Goal: Task Accomplishment & Management: Complete application form

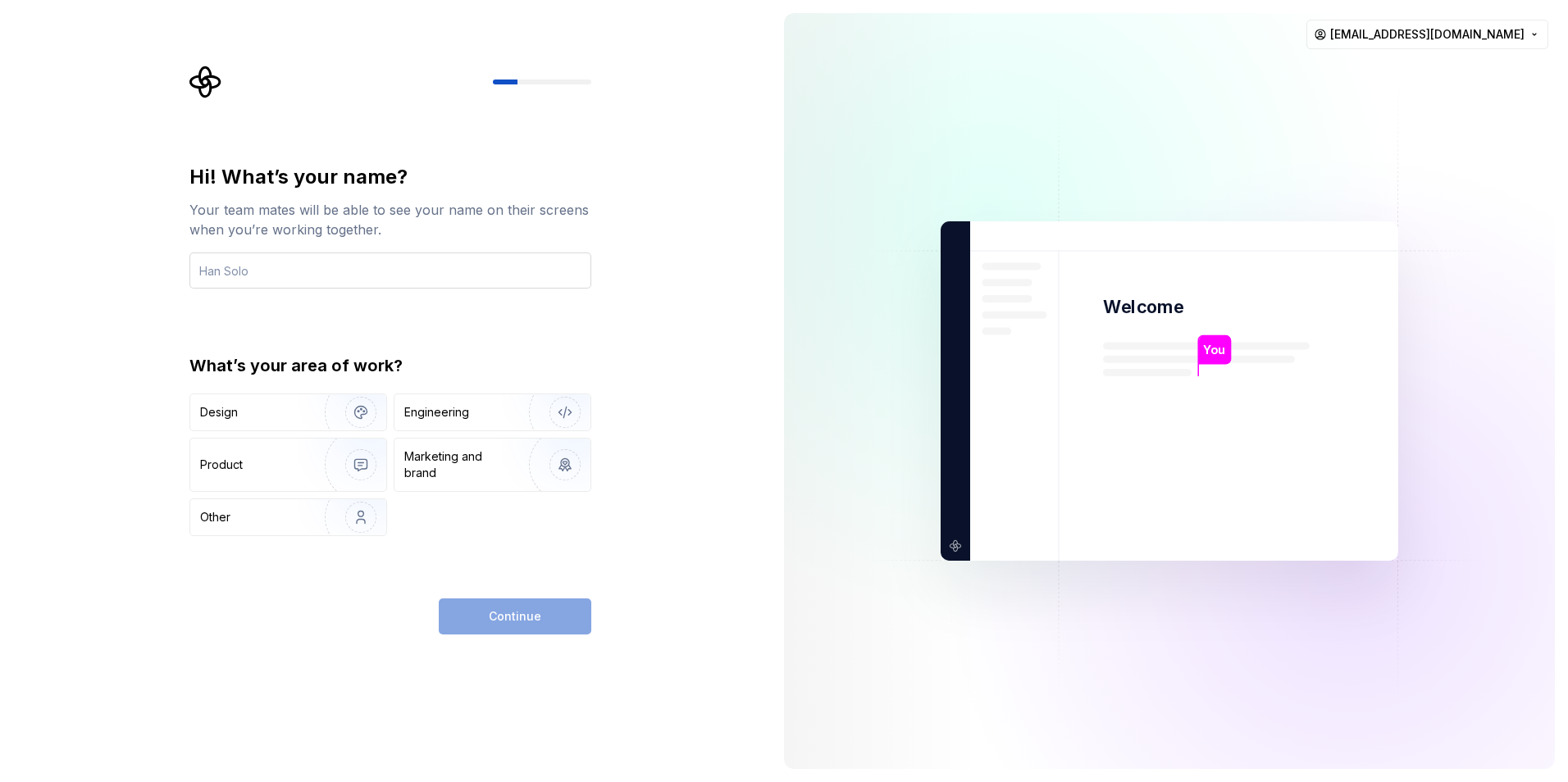
click at [364, 260] on input "text" at bounding box center [390, 270] width 402 height 36
type input "t"
type input "[PERSON_NAME]"
click at [484, 417] on div "Engineering" at bounding box center [469, 413] width 131 height 17
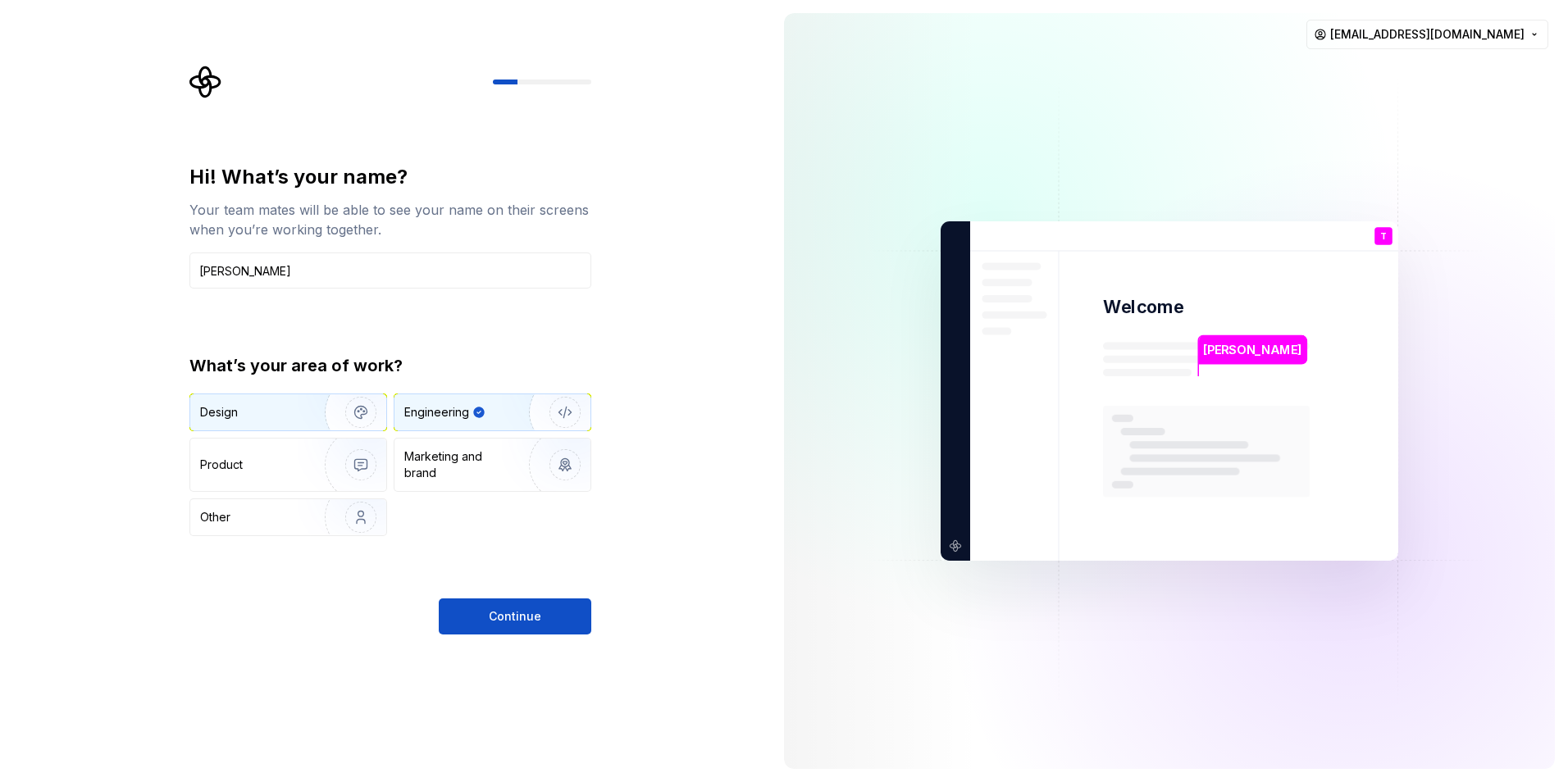
click at [303, 415] on img "button" at bounding box center [350, 413] width 105 height 110
click at [475, 432] on div "Design Engineering Product Marketing and brand Other" at bounding box center [390, 464] width 402 height 142
click at [466, 420] on div "Engineering" at bounding box center [437, 413] width 65 height 17
click at [498, 629] on button "Continue" at bounding box center [514, 616] width 152 height 36
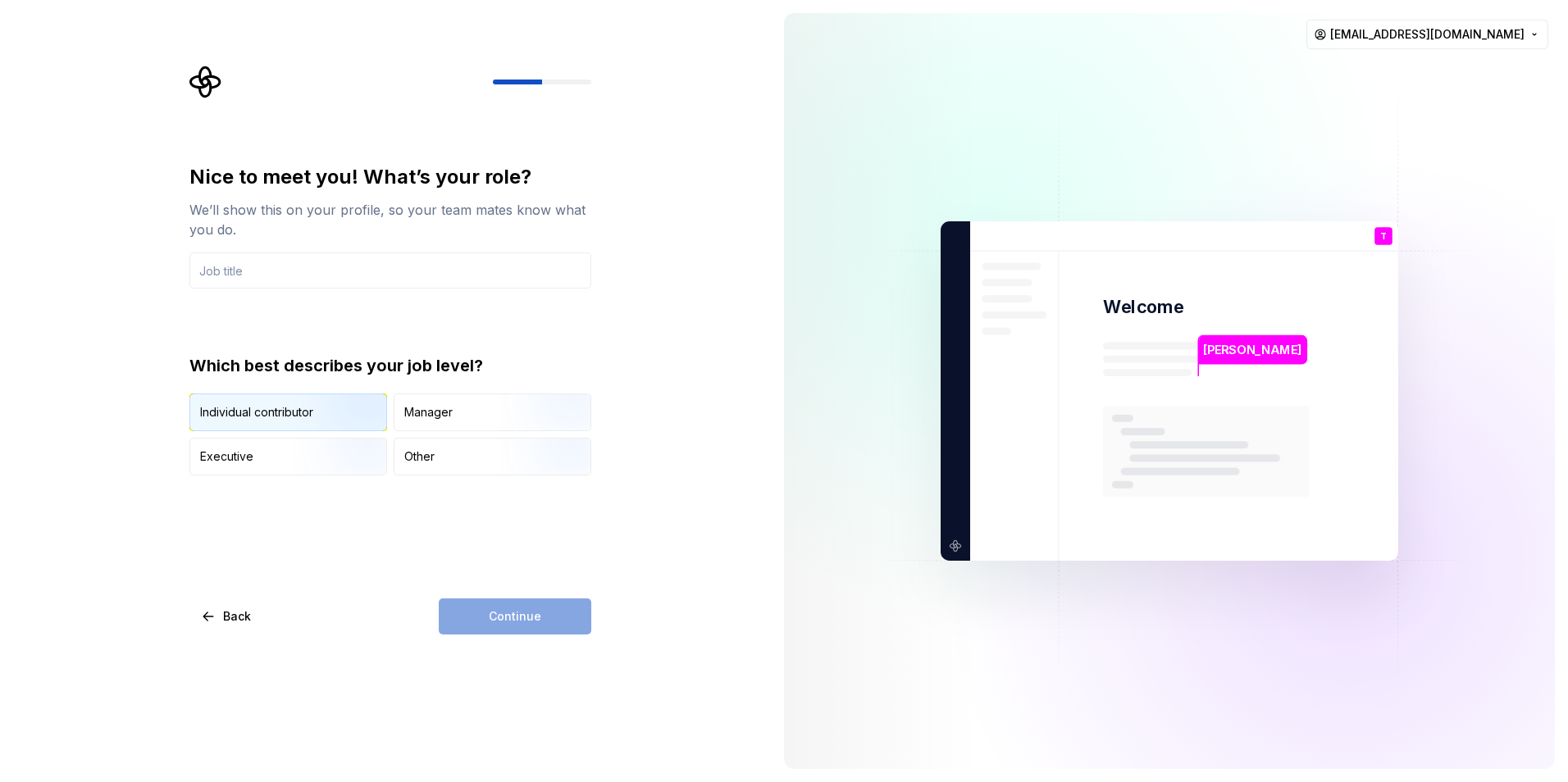
click at [355, 424] on img "button" at bounding box center [347, 433] width 105 height 110
click at [502, 611] on div "Continue" at bounding box center [514, 616] width 152 height 36
click at [299, 261] on input "text" at bounding box center [390, 270] width 402 height 36
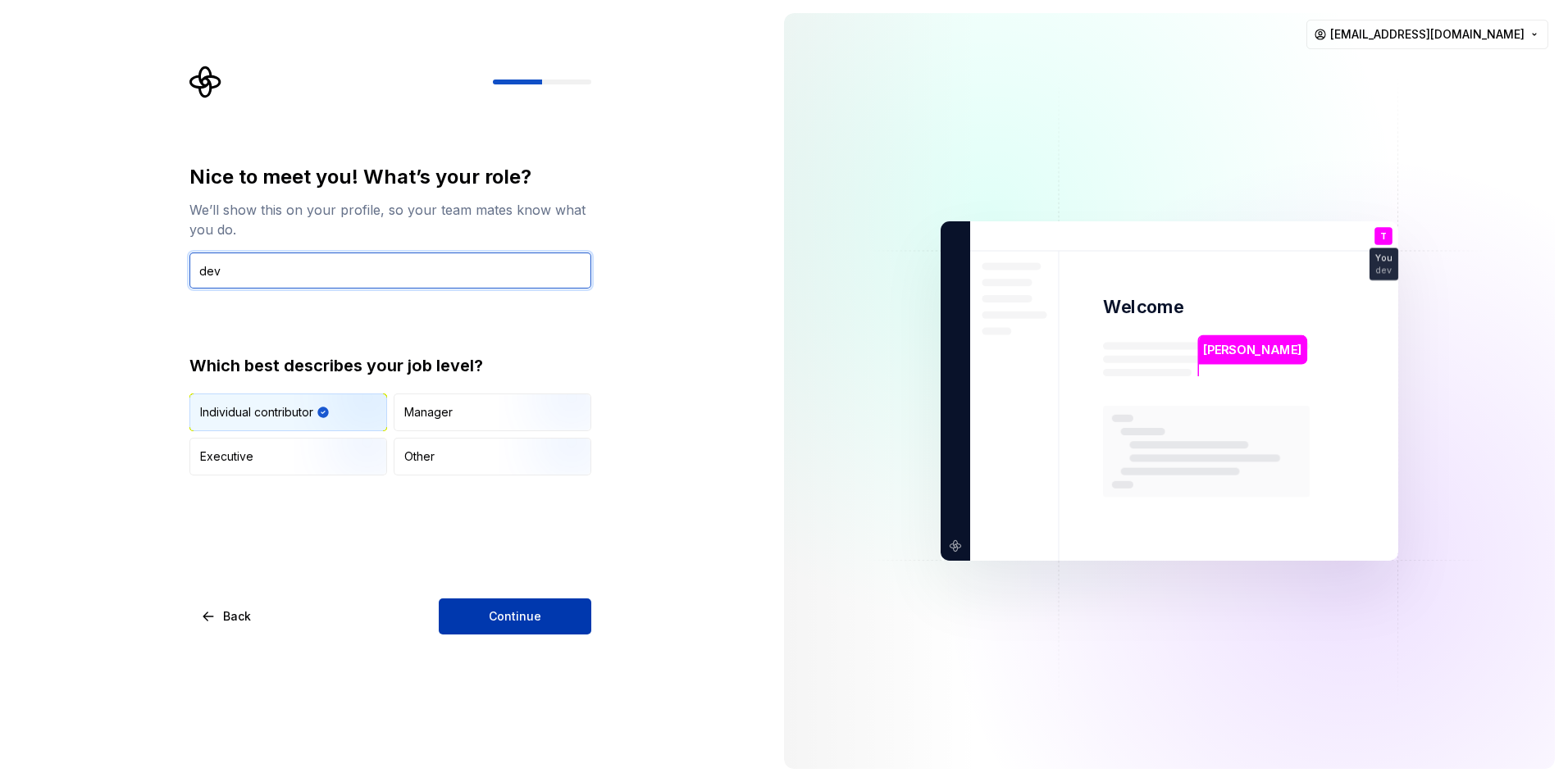
type input "dev"
click at [507, 625] on button "Continue" at bounding box center [514, 616] width 152 height 36
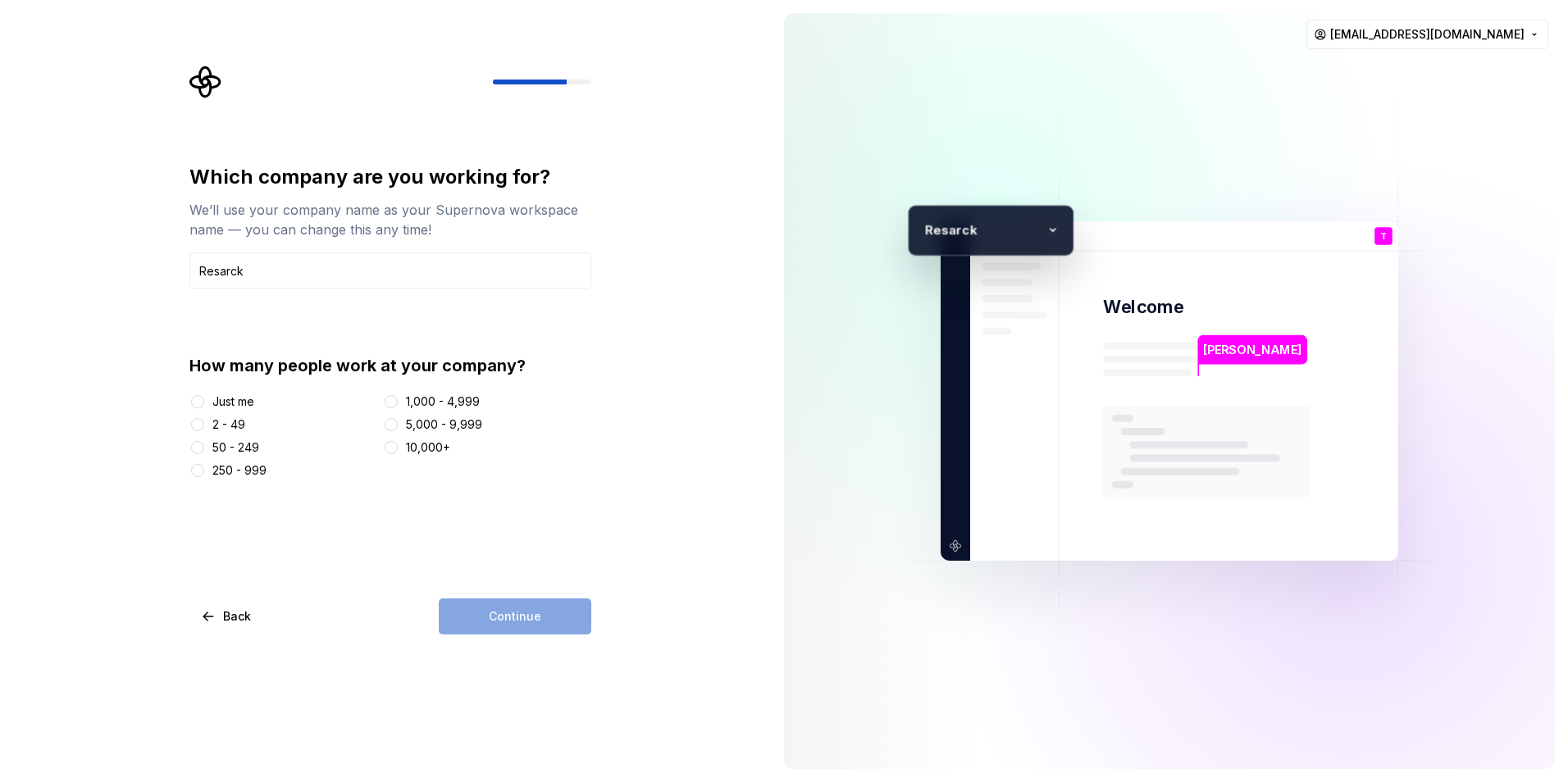
type input "Resarck"
click at [198, 425] on button "2 - 49" at bounding box center [198, 425] width 13 height 13
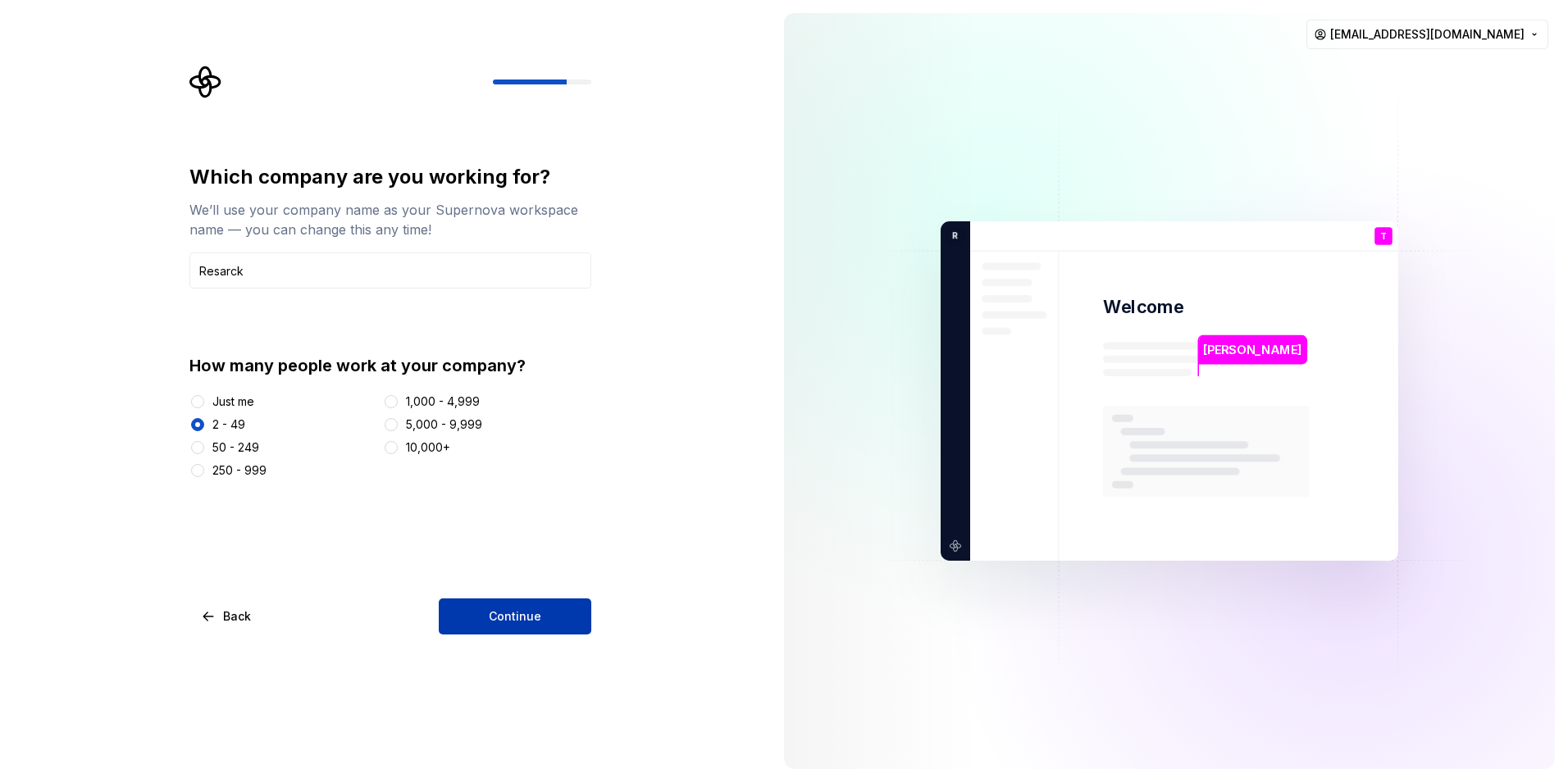
click at [500, 604] on button "Continue" at bounding box center [514, 616] width 152 height 36
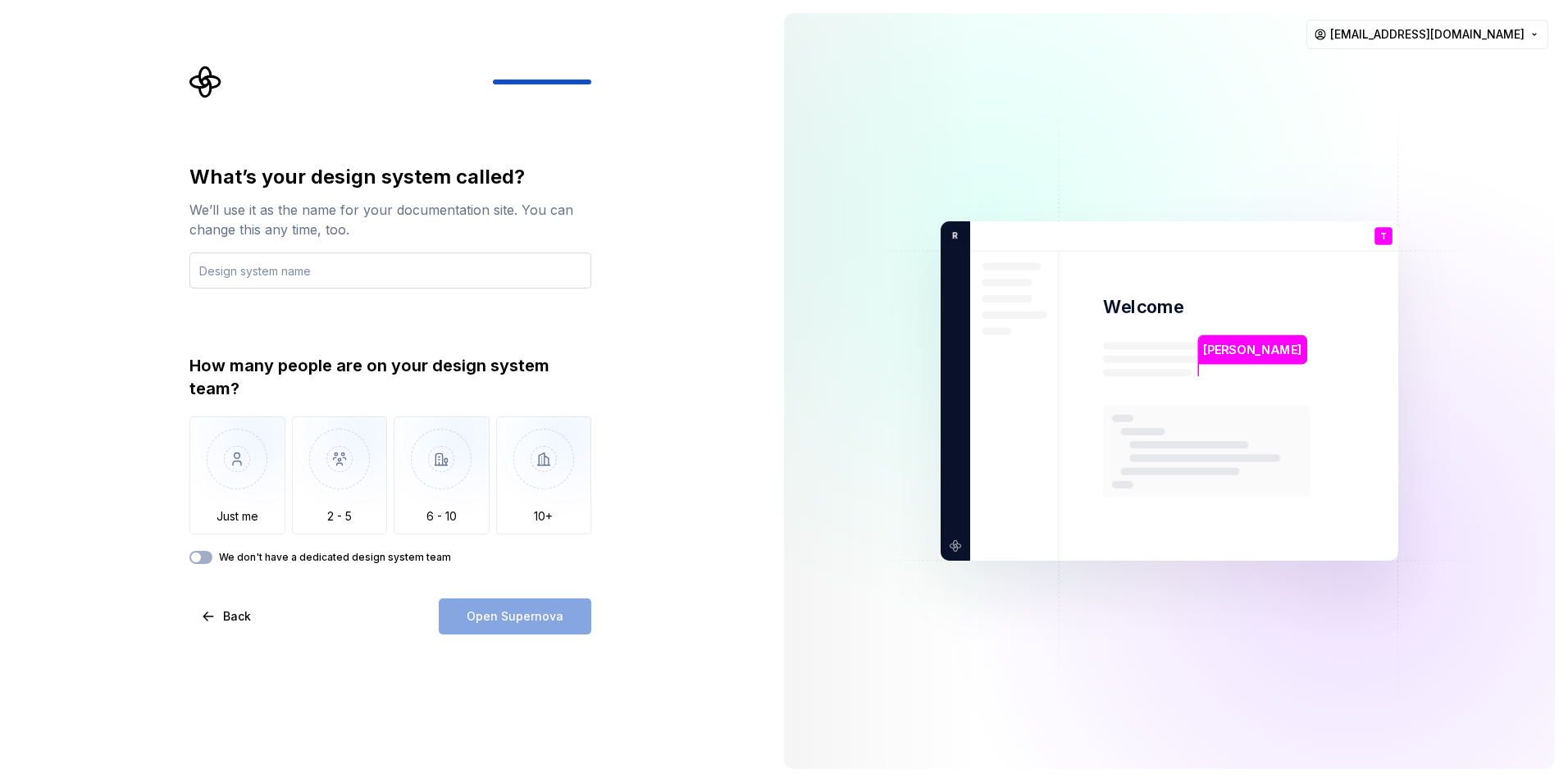
click at [313, 285] on input "text" at bounding box center [390, 270] width 402 height 36
type input "Life Loop"
click at [325, 479] on img "button" at bounding box center [340, 472] width 96 height 110
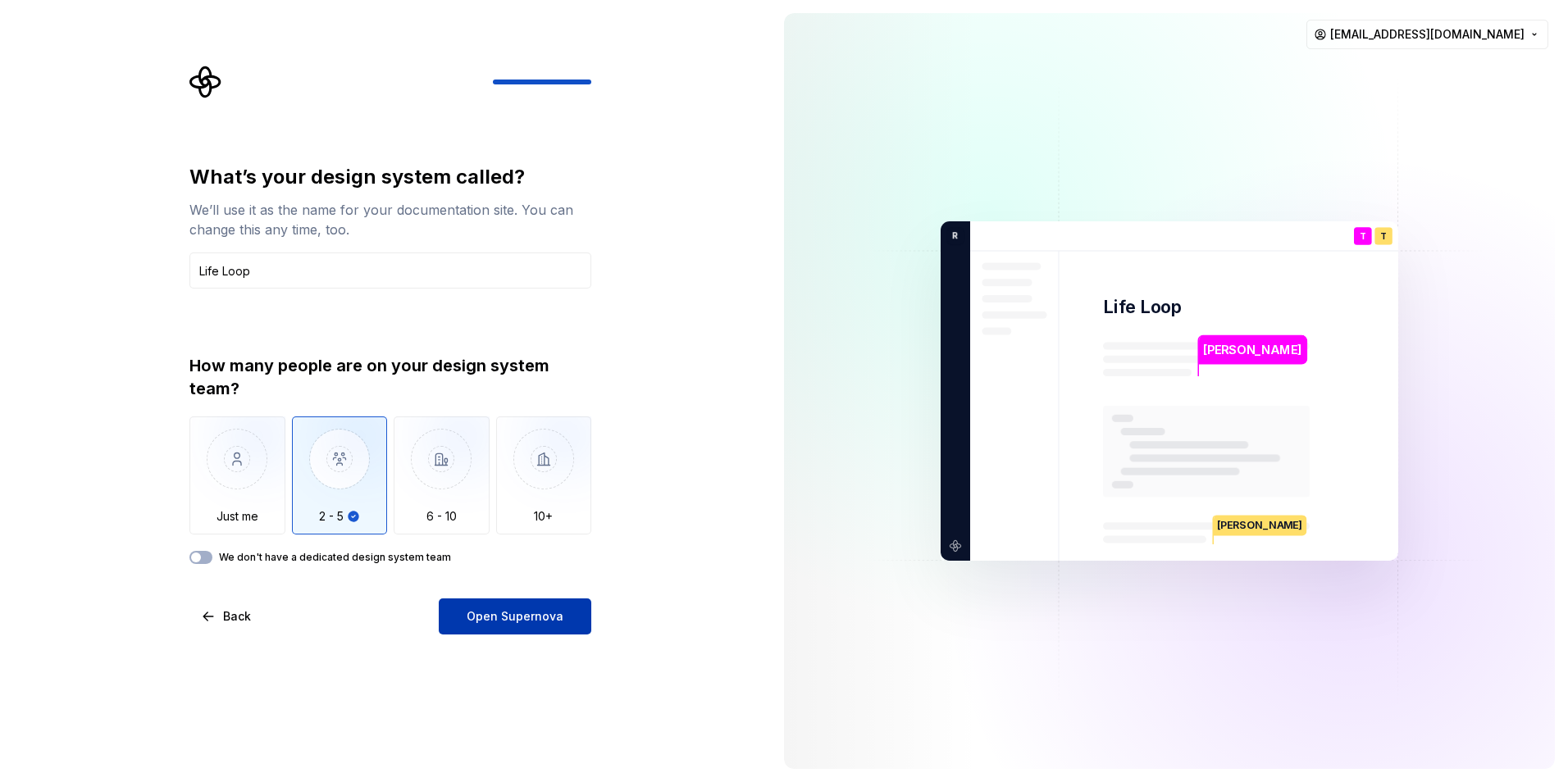
click at [534, 609] on span "Open Supernova" at bounding box center [515, 616] width 97 height 17
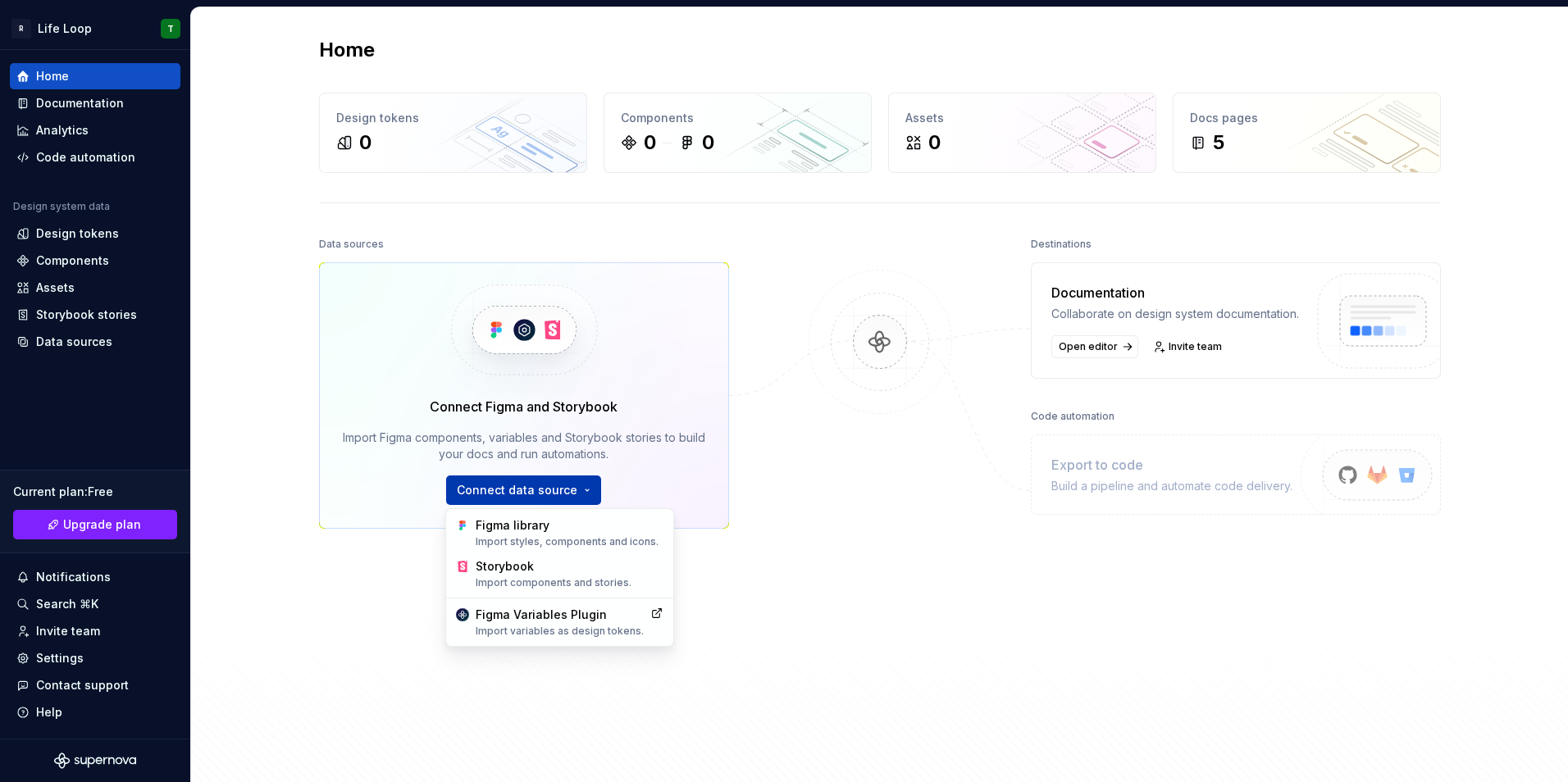
click at [564, 492] on html "R Life Loop T Home Documentation Analytics Code automation Design system data D…" at bounding box center [784, 391] width 1568 height 782
click at [525, 536] on div "Import styles, components and icons." at bounding box center [570, 542] width 188 height 13
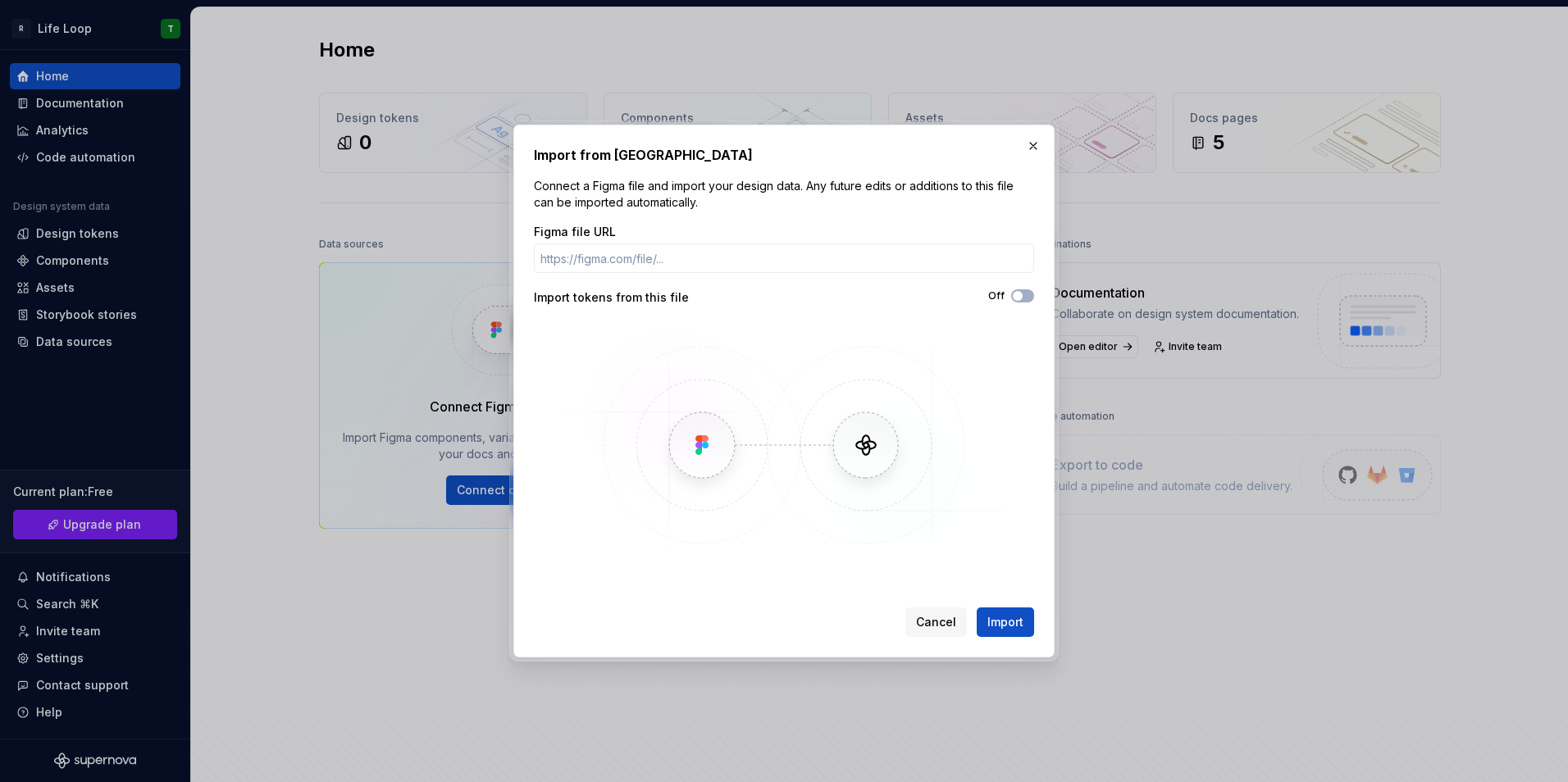
click at [1049, 138] on div "Import from Figma Connect a Figma file and import your design data. Any future …" at bounding box center [784, 391] width 541 height 533
click at [1035, 142] on button "button" at bounding box center [1034, 146] width 23 height 23
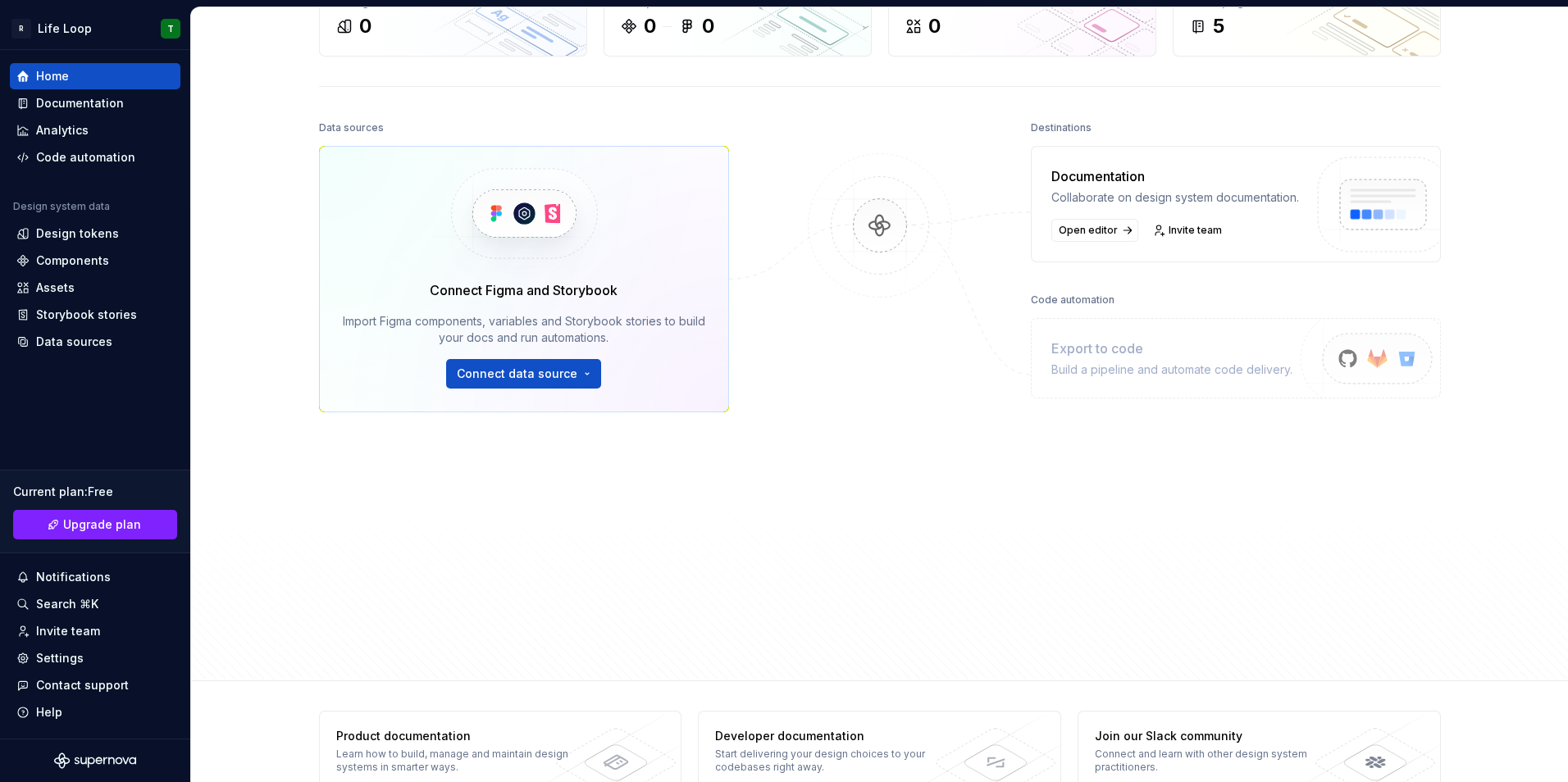
scroll to position [155, 0]
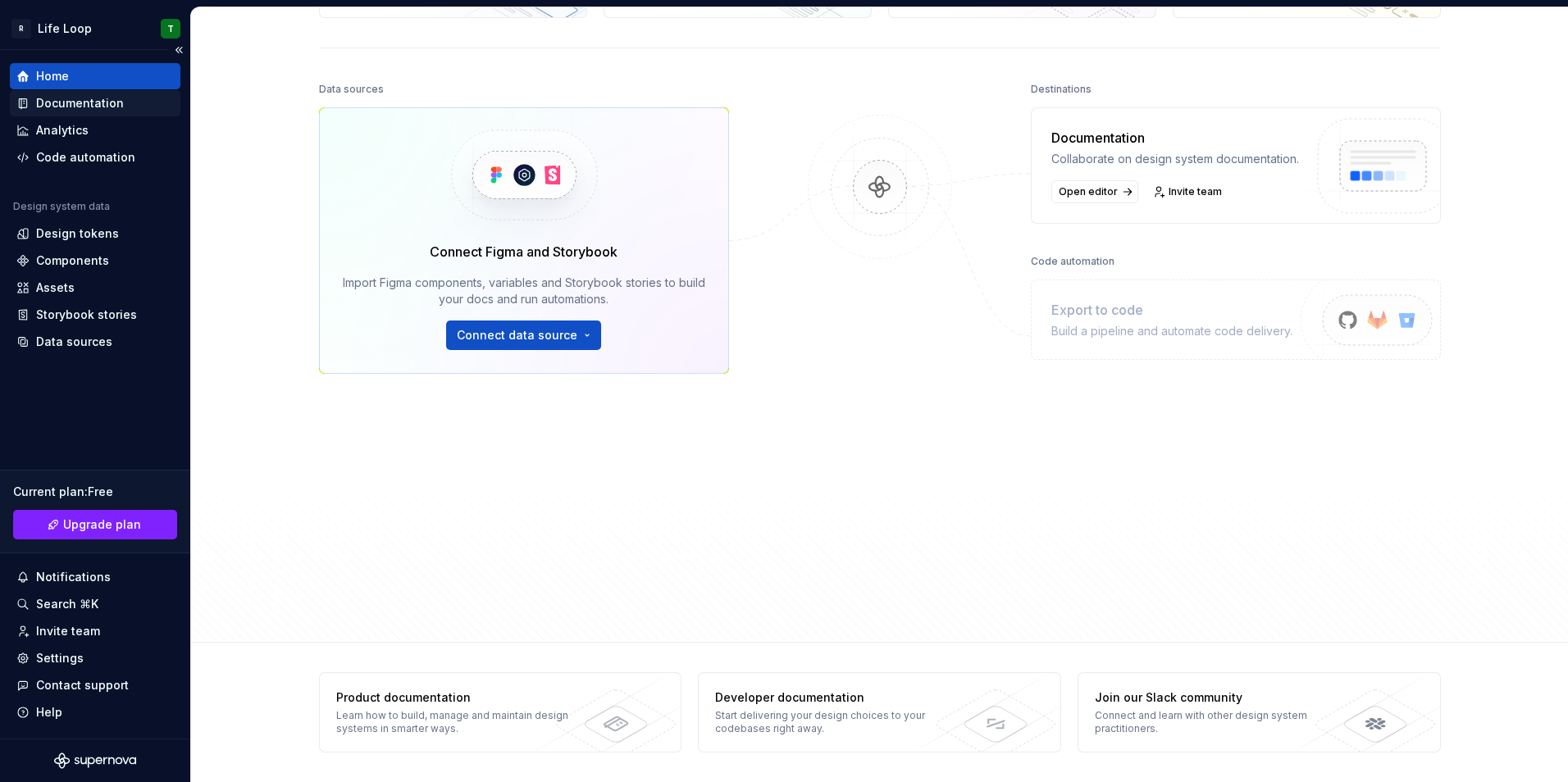
click at [84, 113] on div "Documentation" at bounding box center [95, 103] width 171 height 27
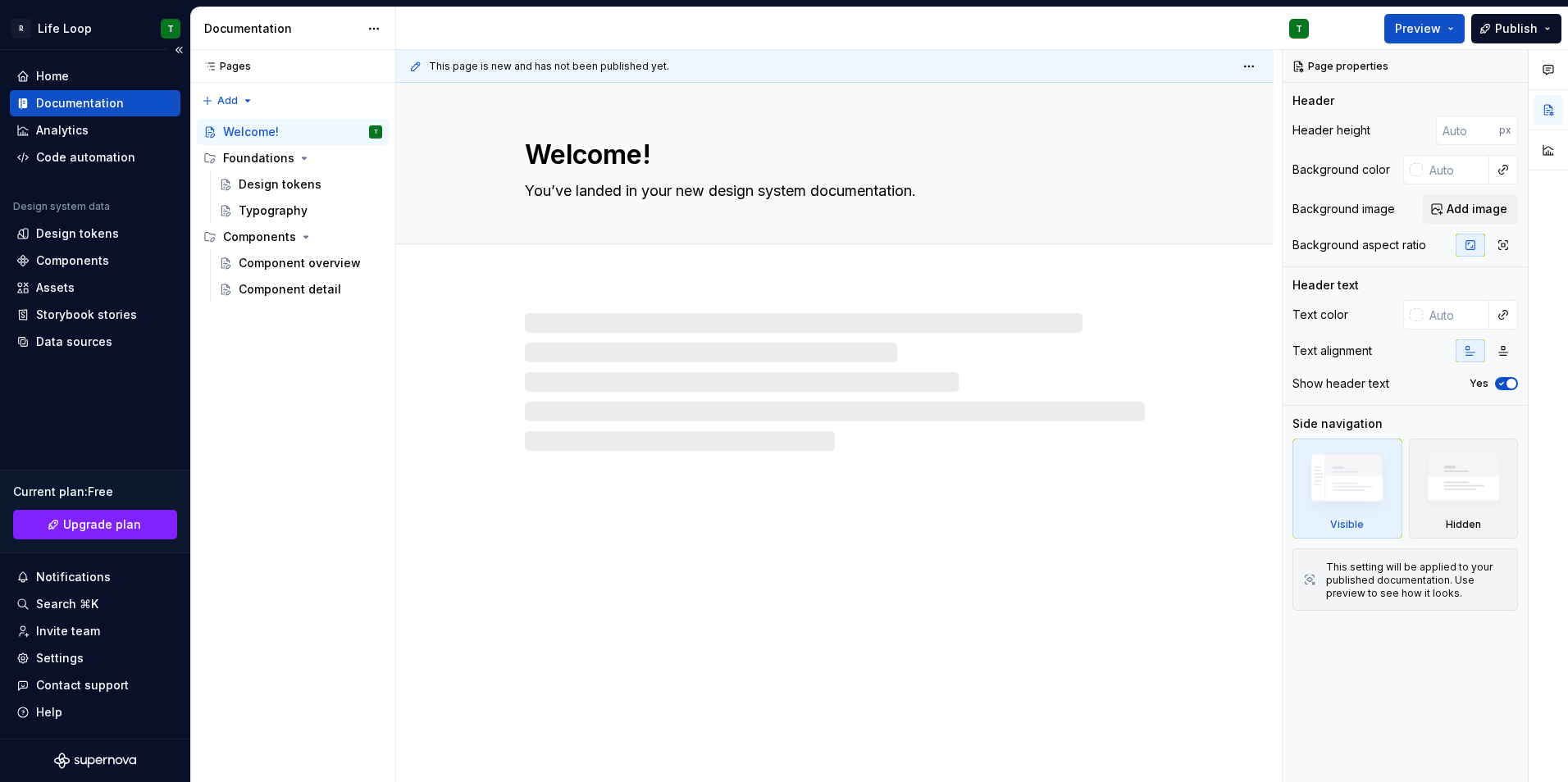
type textarea "*"
click at [81, 123] on div "Analytics" at bounding box center [62, 131] width 52 height 17
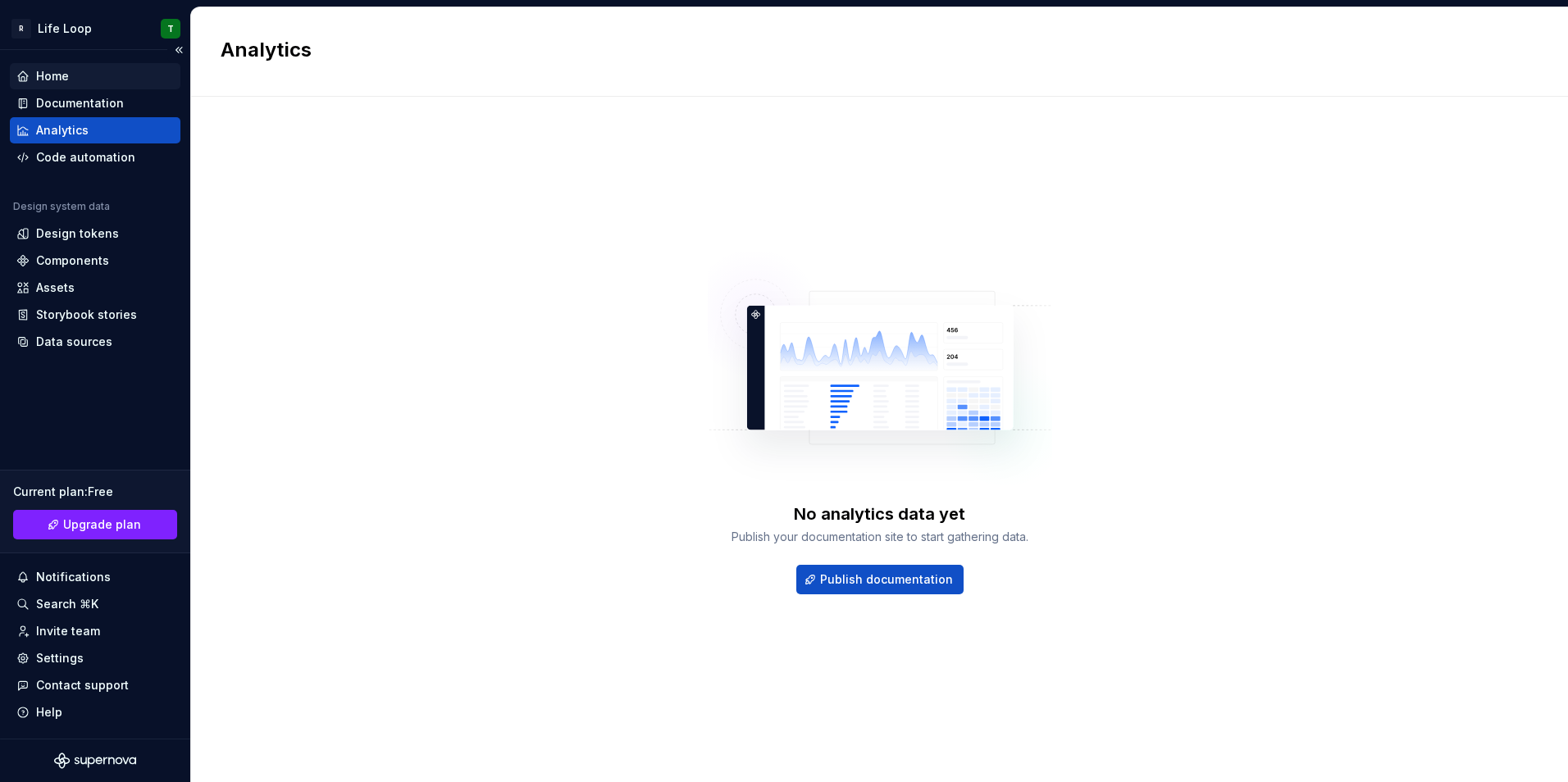
click at [68, 64] on div "Home" at bounding box center [95, 77] width 171 height 27
